Goal: Task Accomplishment & Management: Manage account settings

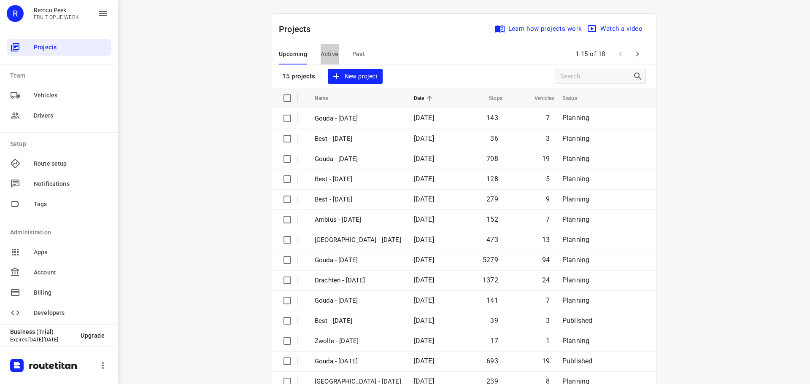
click at [329, 53] on span "Active" at bounding box center [330, 54] width 18 height 11
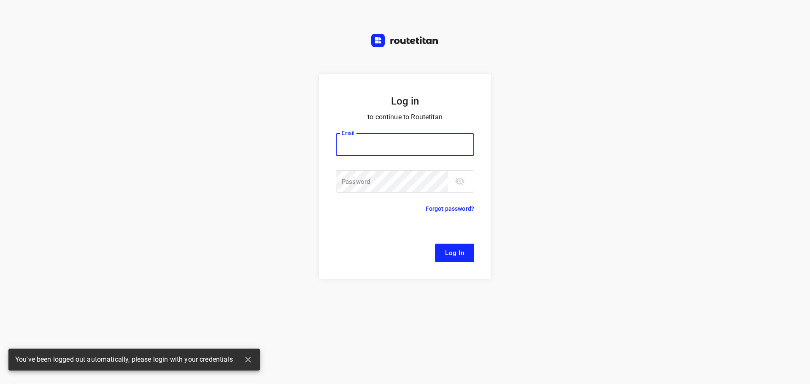
type input "[EMAIL_ADDRESS][DOMAIN_NAME]"
click at [465, 262] on button "Log In" at bounding box center [454, 253] width 39 height 19
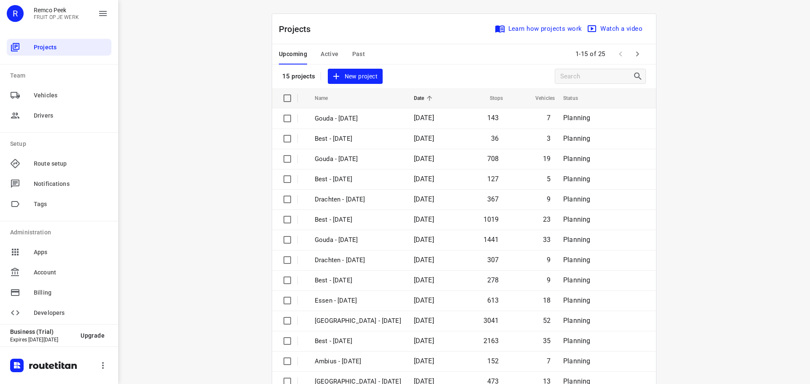
click at [693, 125] on div "i © 2025 Routetitan , © Stadia Maps , © OpenMapTiles © OpenStreetMap contributo…" at bounding box center [464, 192] width 692 height 384
